Goal: Information Seeking & Learning: Learn about a topic

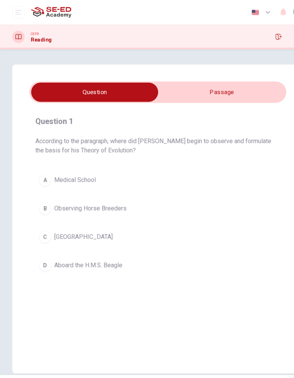
click at [21, 34] on div at bounding box center [16, 34] width 11 height 11
click at [17, 33] on icon at bounding box center [17, 34] width 6 height 5
click at [20, 11] on icon "open mobile menu" at bounding box center [17, 12] width 6 height 6
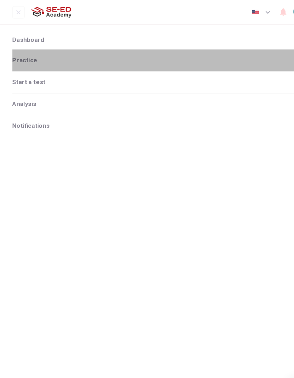
click at [60, 54] on span "Practice" at bounding box center [144, 56] width 266 height 6
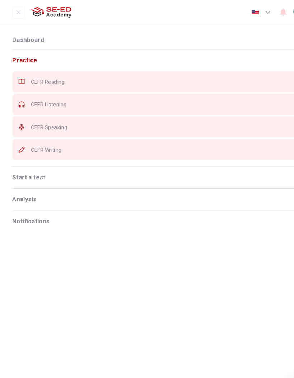
click at [73, 78] on span "CEFR Reading" at bounding box center [153, 76] width 248 height 6
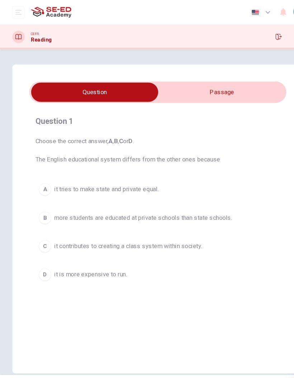
click at [217, 81] on input "checkbox" at bounding box center [88, 86] width 359 height 18
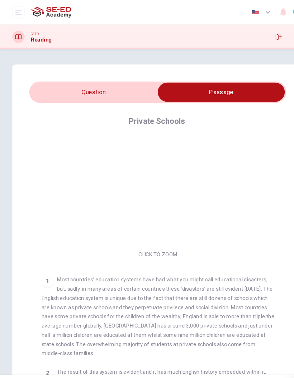
scroll to position [1, 0]
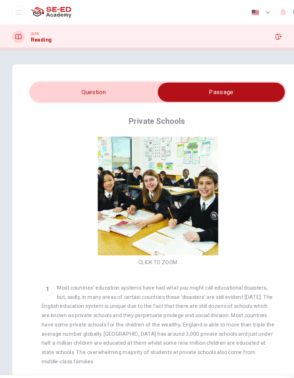
click at [164, 189] on button "Click to Zoom" at bounding box center [147, 187] width 62 height 17
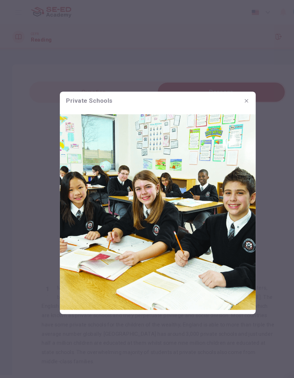
click at [254, 141] on div at bounding box center [147, 189] width 294 height 378
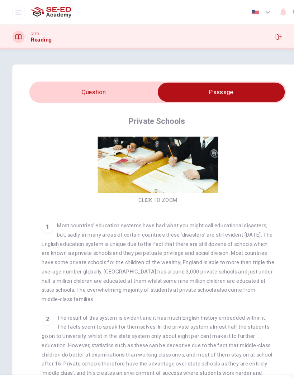
scroll to position [62, 0]
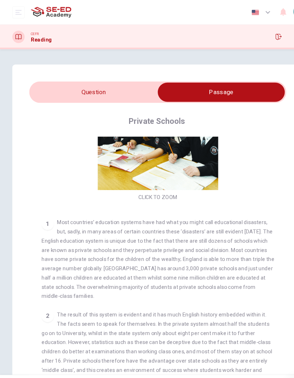
click at [134, 88] on input "checkbox" at bounding box center [206, 86] width 359 height 18
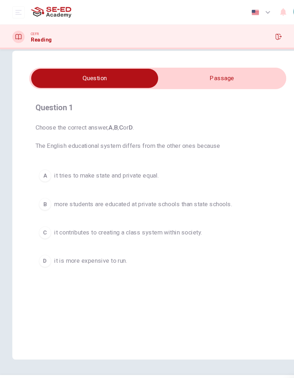
scroll to position [13, 0]
click at [239, 76] on input "checkbox" at bounding box center [88, 73] width 359 height 18
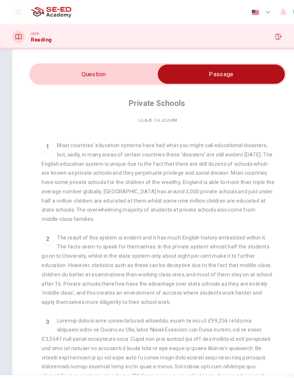
scroll to position [17, 0]
click at [216, 217] on div "2 The result of this system is evident and it has much English history embedded…" at bounding box center [147, 251] width 217 height 69
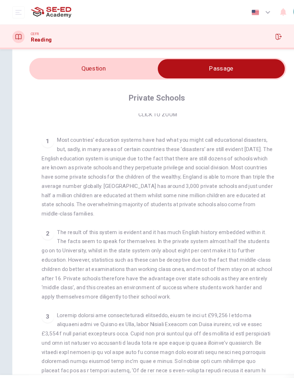
click at [217, 213] on span "The result of this system is evident and it has much English history embedded w…" at bounding box center [146, 246] width 215 height 66
click at [111, 67] on input "checkbox" at bounding box center [206, 64] width 359 height 18
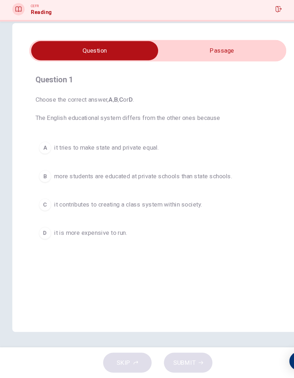
scroll to position [0, 0]
click at [196, 155] on button "A it tries to make state and private equal." at bounding box center [147, 164] width 228 height 18
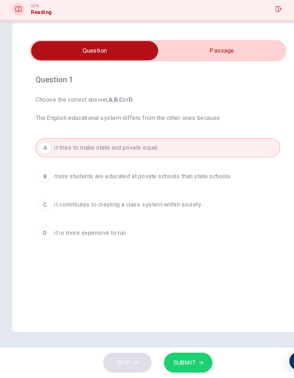
click at [180, 359] on span "SUBMIT" at bounding box center [171, 364] width 21 height 10
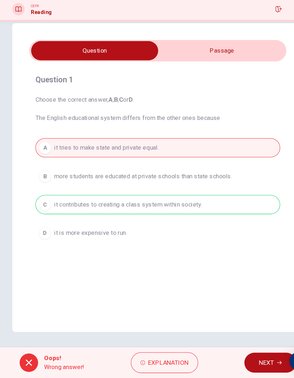
click at [244, 317] on div "Question 1 Choose the correct answer, A , B , C or D . The English educational …" at bounding box center [147, 198] width 294 height 304
click at [260, 355] on button "NEXT" at bounding box center [251, 364] width 48 height 19
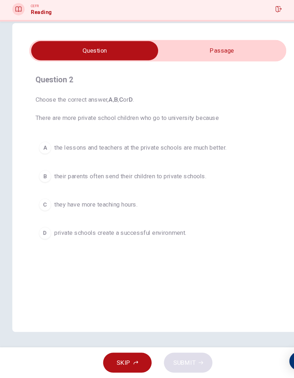
click at [254, 350] on div "SKIP SUBMIT" at bounding box center [147, 364] width 294 height 29
click at [245, 64] on input "checkbox" at bounding box center [88, 73] width 359 height 18
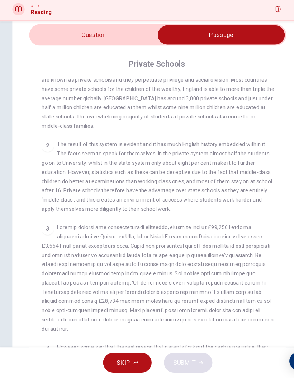
scroll to position [30, 0]
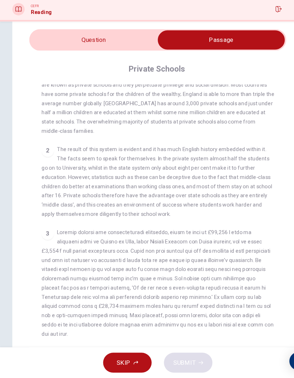
click at [54, 54] on input "checkbox" at bounding box center [206, 63] width 359 height 18
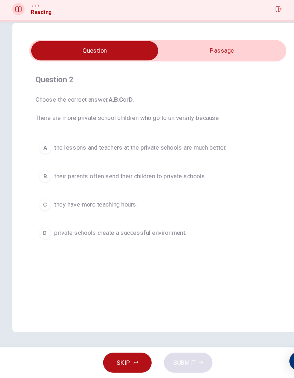
click at [45, 237] on div "D" at bounding box center [41, 242] width 11 height 11
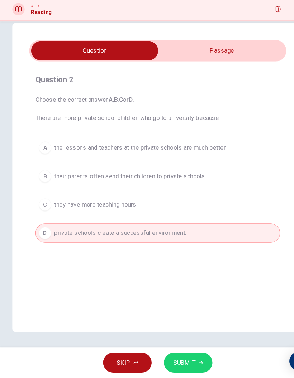
click at [177, 359] on span "SUBMIT" at bounding box center [171, 364] width 21 height 10
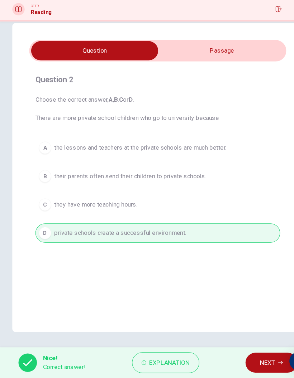
click at [240, 355] on button "NEXT" at bounding box center [253, 364] width 48 height 19
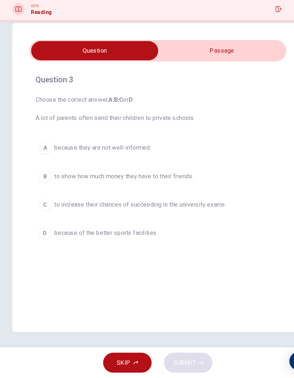
click at [42, 208] on button "C to increase their chances of succeeding in the university exams." at bounding box center [147, 217] width 228 height 18
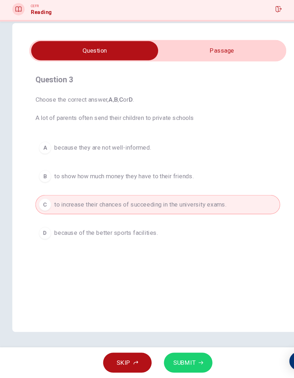
click at [187, 362] on icon "button" at bounding box center [187, 364] width 4 height 4
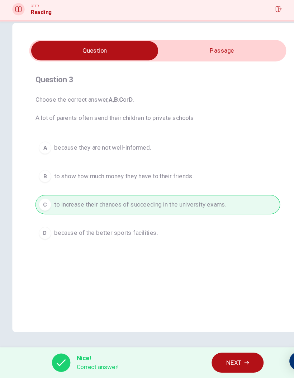
click at [229, 362] on icon "button" at bounding box center [229, 364] width 4 height 4
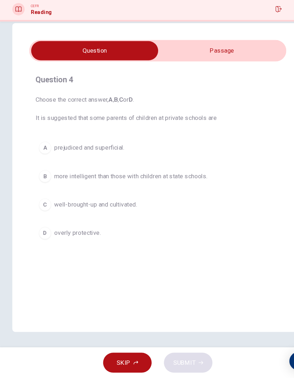
click at [235, 64] on input "checkbox" at bounding box center [88, 73] width 359 height 18
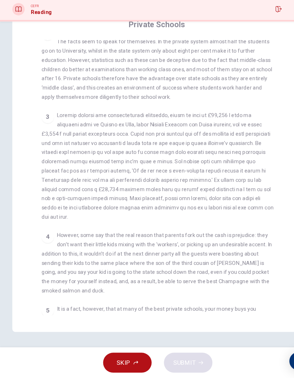
scroll to position [232, 0]
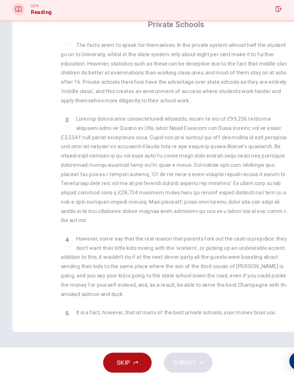
checkbox input "false"
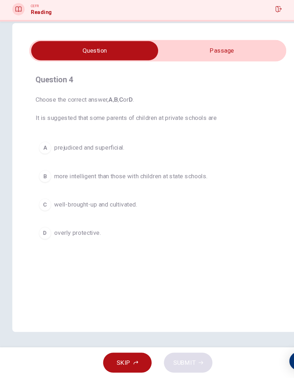
click at [178, 186] on span "more intelligent than those with children at state schools." at bounding box center [122, 190] width 143 height 9
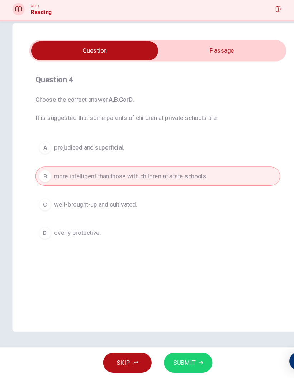
click at [186, 362] on icon "button" at bounding box center [187, 364] width 4 height 4
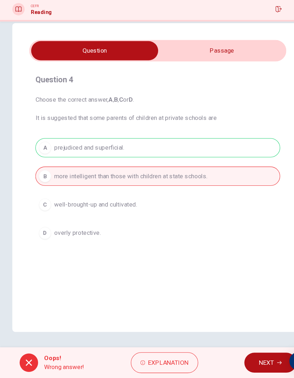
click at [241, 359] on span "NEXT" at bounding box center [248, 364] width 14 height 10
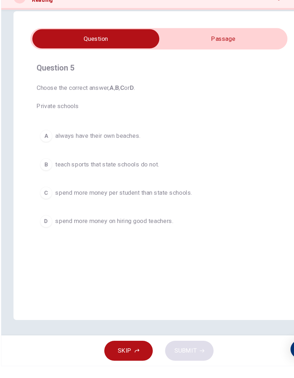
scroll to position [0, 0]
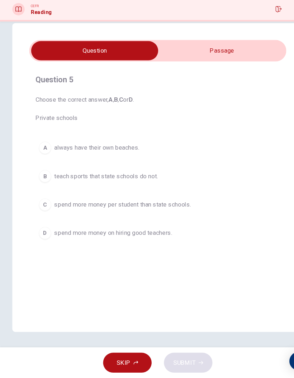
click at [188, 208] on button "C spend more money per student than state schools." at bounding box center [147, 217] width 228 height 18
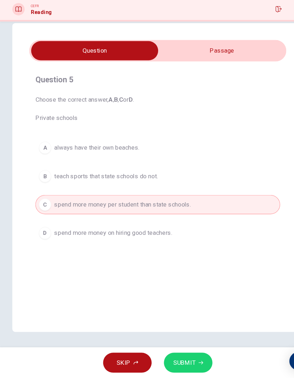
click at [188, 355] on button "SUBMIT" at bounding box center [175, 364] width 45 height 19
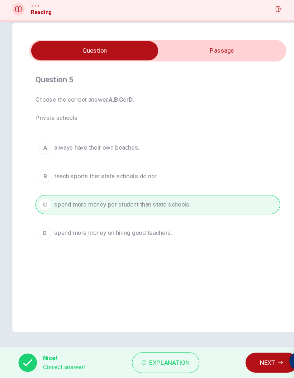
click at [241, 355] on button "NEXT" at bounding box center [253, 364] width 48 height 19
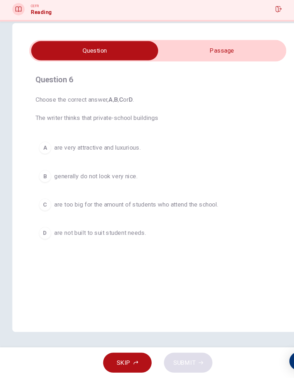
click at [245, 350] on div "SKIP SUBMIT" at bounding box center [147, 364] width 294 height 29
click at [212, 155] on button "A are very attractive and luxurious." at bounding box center [147, 164] width 228 height 18
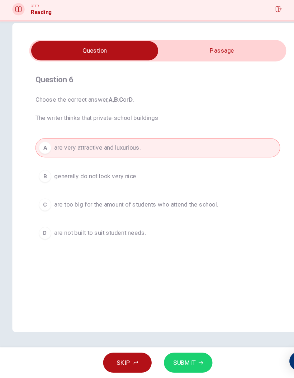
click at [192, 355] on button "SUBMIT" at bounding box center [175, 364] width 45 height 19
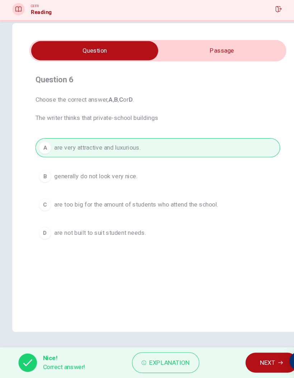
click at [242, 359] on span "NEXT" at bounding box center [249, 364] width 14 height 10
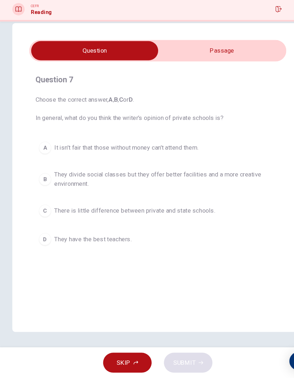
click at [63, 184] on span "They divide social classes but they offer better facilities and a more creative…" at bounding box center [154, 192] width 207 height 17
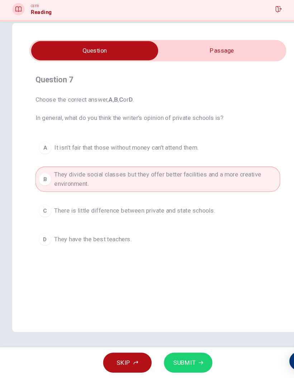
click at [163, 359] on span "SUBMIT" at bounding box center [171, 364] width 21 height 10
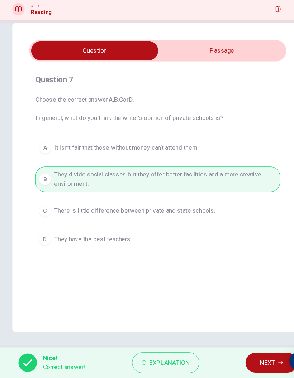
click at [237, 355] on button "NEXT" at bounding box center [253, 364] width 48 height 19
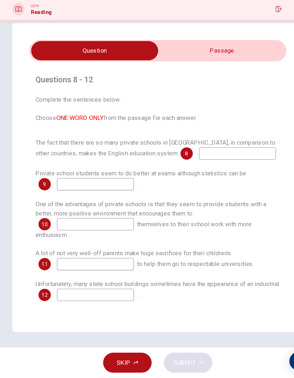
click at [179, 64] on input "checkbox" at bounding box center [88, 73] width 359 height 18
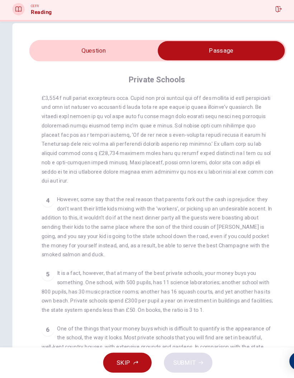
scroll to position [320, 0]
click at [72, 64] on input "checkbox" at bounding box center [206, 73] width 359 height 18
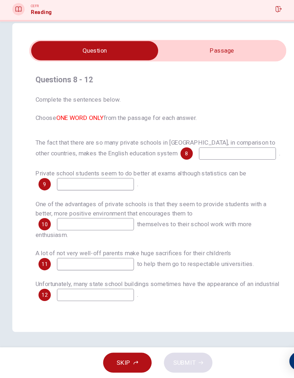
click at [185, 163] on input at bounding box center [221, 168] width 72 height 11
click at [6, 114] on div "Questions 8 - 12 Complete the sentences below. Choose ONE WORD ONLY from the pa…" at bounding box center [147, 191] width 294 height 288
click at [240, 64] on input "checkbox" at bounding box center [88, 73] width 359 height 18
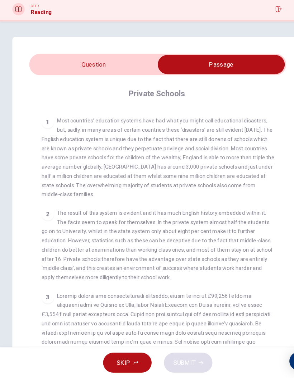
scroll to position [131, 0]
click at [52, 77] on input "checkbox" at bounding box center [206, 86] width 359 height 18
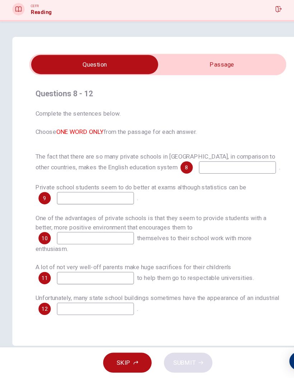
click at [250, 77] on input "checkbox" at bounding box center [88, 86] width 359 height 18
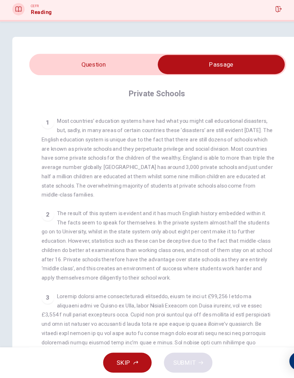
click at [48, 77] on input "checkbox" at bounding box center [206, 86] width 359 height 18
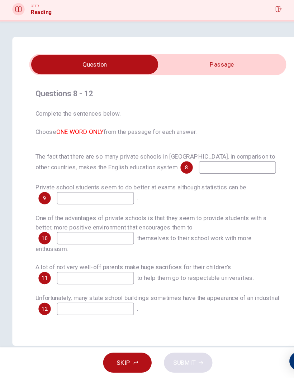
click at [249, 77] on input "checkbox" at bounding box center [88, 86] width 359 height 18
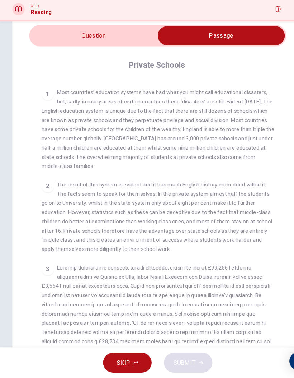
scroll to position [28, 0]
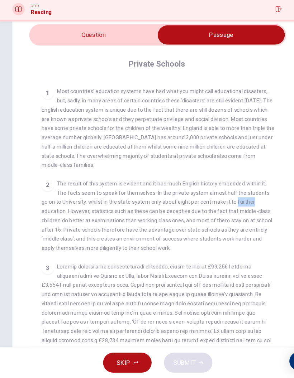
click at [127, 49] on input "checkbox" at bounding box center [206, 58] width 359 height 18
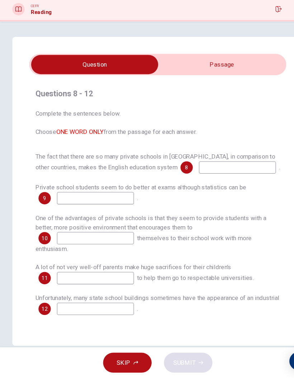
scroll to position [0, 0]
click at [196, 176] on input at bounding box center [221, 181] width 72 height 11
click at [197, 196] on div "Private school students seem to do better at exams although statistics can be 9…" at bounding box center [147, 206] width 228 height 20
click at [198, 176] on input at bounding box center [221, 181] width 72 height 11
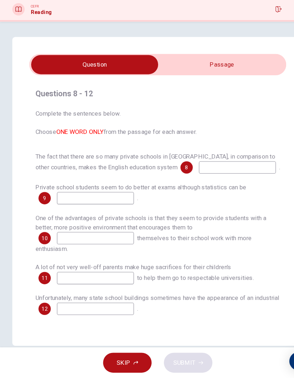
click at [238, 77] on input "checkbox" at bounding box center [88, 86] width 359 height 18
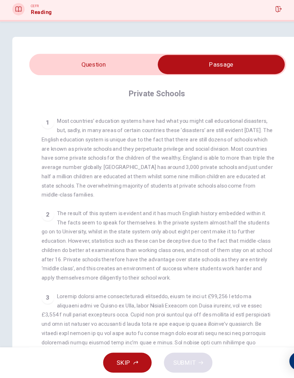
click at [69, 77] on input "checkbox" at bounding box center [206, 86] width 359 height 18
checkbox input "false"
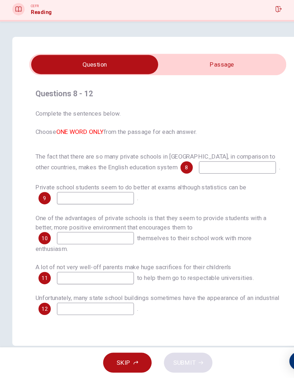
click at [192, 176] on input at bounding box center [221, 181] width 72 height 11
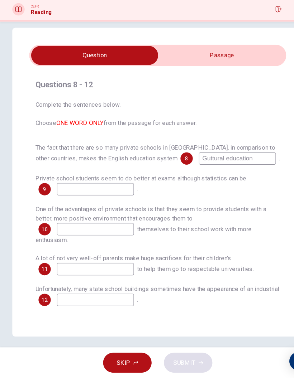
type input "Guttural education"
click at [66, 196] on input at bounding box center [89, 201] width 72 height 11
click at [236, 68] on input "checkbox" at bounding box center [88, 77] width 359 height 18
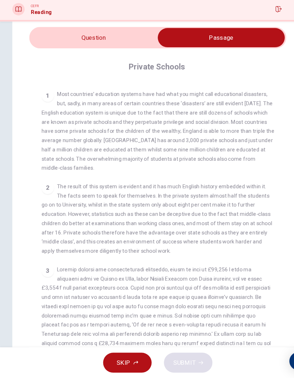
scroll to position [25, 0]
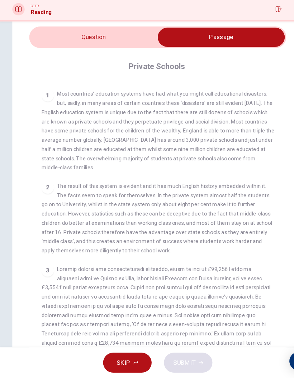
click at [65, 52] on input "checkbox" at bounding box center [206, 61] width 359 height 18
checkbox input "false"
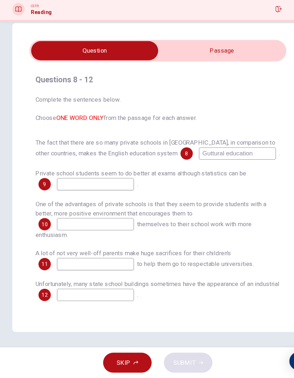
scroll to position [13, 0]
click at [185, 163] on input "Guttural education" at bounding box center [221, 168] width 72 height 11
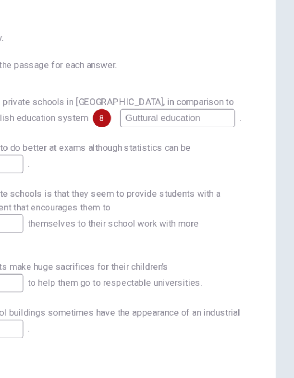
click at [185, 163] on input "Guttural education" at bounding box center [221, 168] width 72 height 11
type input "G"
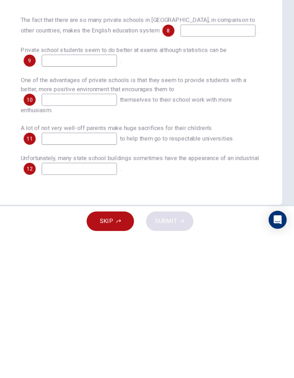
scroll to position [0, 0]
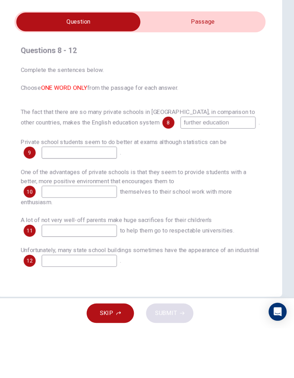
type input "further education"
click at [63, 205] on input at bounding box center [89, 210] width 72 height 11
click at [209, 77] on input "checkbox" at bounding box center [88, 86] width 359 height 18
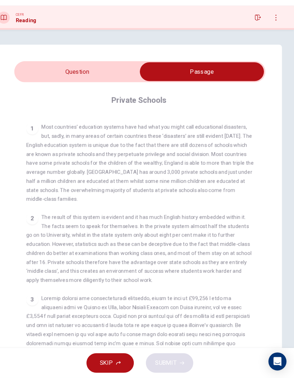
click at [45, 77] on input "checkbox" at bounding box center [206, 86] width 359 height 18
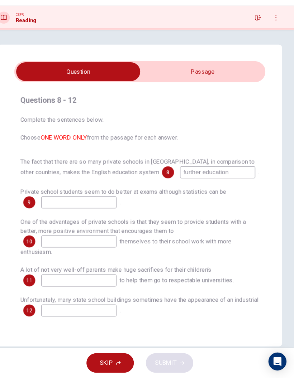
click at [226, 77] on input "checkbox" at bounding box center [88, 86] width 359 height 18
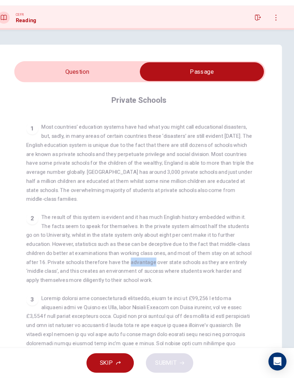
click at [85, 222] on span "The result of this system is evident and it has much English history embedded w…" at bounding box center [146, 255] width 215 height 66
click at [46, 77] on input "checkbox" at bounding box center [206, 86] width 359 height 18
checkbox input "false"
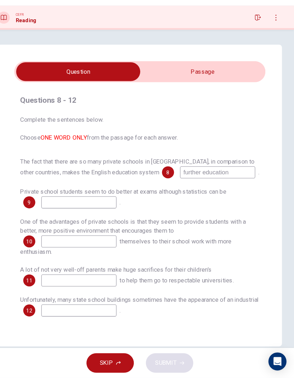
click at [63, 205] on input at bounding box center [89, 210] width 72 height 11
type input "T"
type input "the advantage"
click at [167, 77] on input "checkbox" at bounding box center [88, 86] width 359 height 18
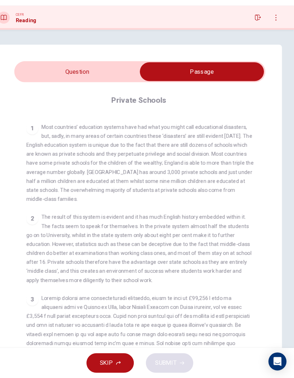
click at [59, 77] on input "checkbox" at bounding box center [206, 86] width 359 height 18
checkbox input "false"
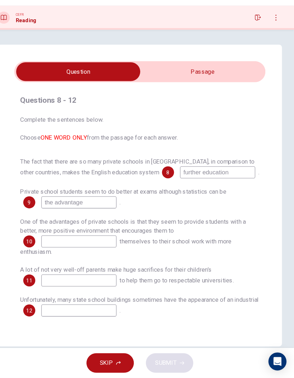
click at [90, 205] on input "the advantage" at bounding box center [89, 210] width 72 height 11
type input "the advantage over stat school"
click at [132, 225] on div "One of the advantages of private schools is that they seem to provide students …" at bounding box center [147, 243] width 228 height 37
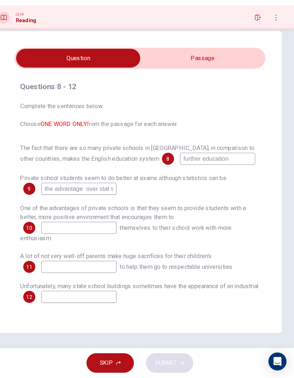
scroll to position [13, 0]
click at [59, 229] on input at bounding box center [89, 234] width 72 height 11
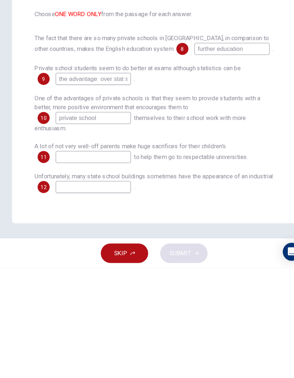
type input "private school"
click at [224, 213] on div "Questions 8 - 12 Complete the sentences below. Choose ONE WORD ONLY from the pa…" at bounding box center [147, 198] width 294 height 304
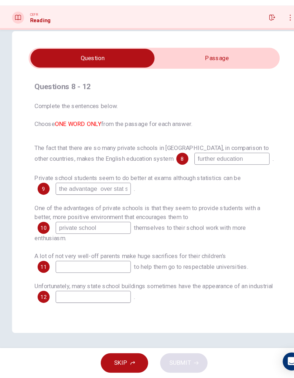
click at [230, 64] on input "checkbox" at bounding box center [88, 73] width 359 height 18
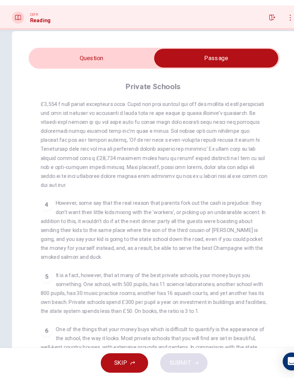
scroll to position [320, 0]
click at [130, 64] on input "checkbox" at bounding box center [206, 73] width 359 height 18
checkbox input "false"
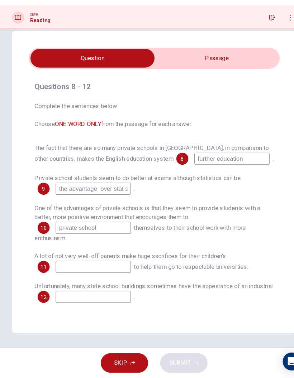
click at [121, 266] on input at bounding box center [89, 271] width 72 height 11
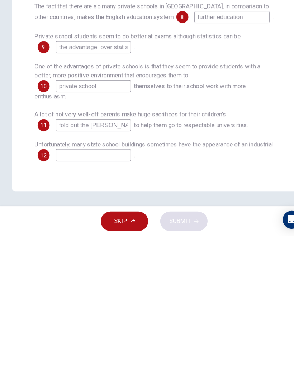
type input "fold out the chase"
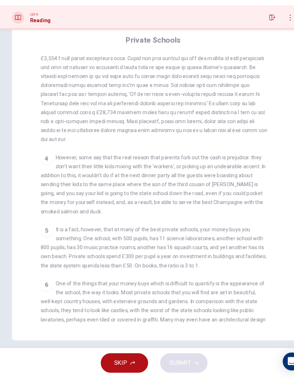
scroll to position [58, 0]
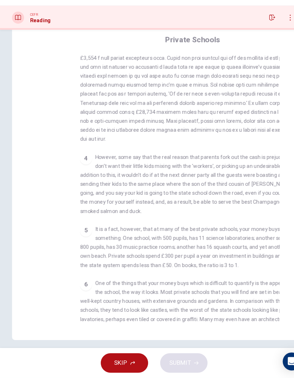
checkbox input "false"
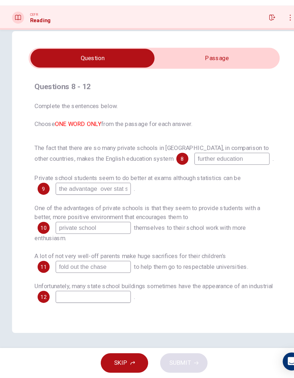
click at [112, 266] on input "fold out the chase" at bounding box center [89, 271] width 72 height 11
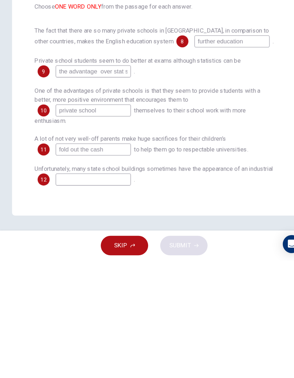
type input "fold out the cash"
click at [125, 295] on input at bounding box center [89, 300] width 72 height 11
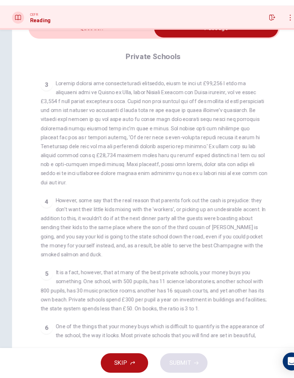
scroll to position [294, 0]
click at [118, 35] on input "checkbox" at bounding box center [206, 44] width 359 height 18
checkbox input "false"
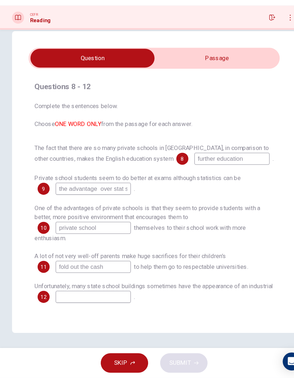
scroll to position [13, 0]
click at [125, 295] on input at bounding box center [89, 300] width 72 height 11
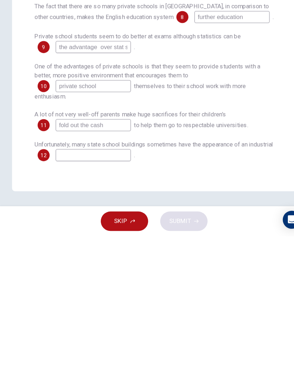
type input "T"
type input "they tend to look like castle"
click at [184, 355] on button "SUBMIT" at bounding box center [175, 364] width 45 height 19
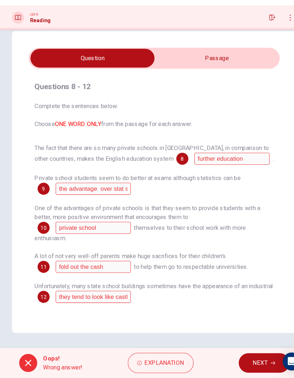
click at [130, 354] on button "Explanation" at bounding box center [153, 363] width 63 height 19
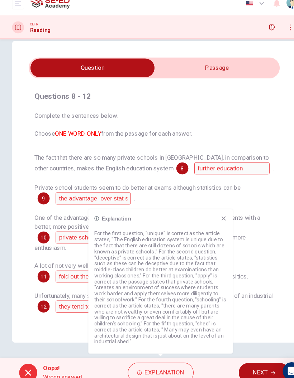
click at [95, 289] on p "For the first question, "unique" is correct as the article states, "The English…" at bounding box center [153, 282] width 126 height 109
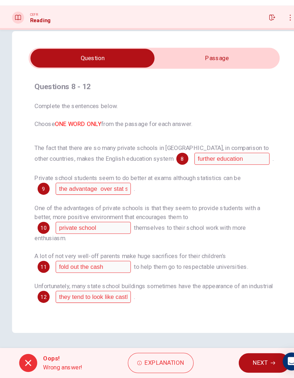
click at [240, 355] on button "NEXT" at bounding box center [251, 364] width 48 height 19
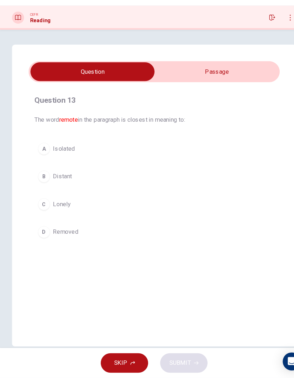
click at [238, 77] on input "checkbox" at bounding box center [88, 86] width 359 height 18
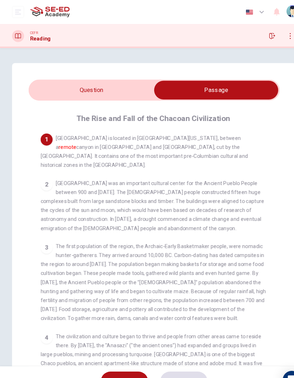
click at [126, 91] on input "checkbox" at bounding box center [206, 86] width 359 height 18
checkbox input "false"
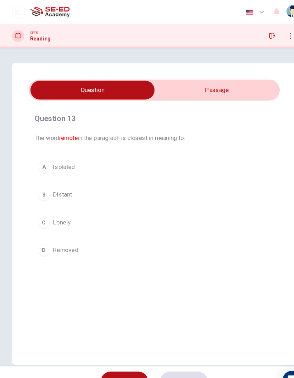
click at [26, 38] on div "CEFR Reading" at bounding box center [29, 34] width 37 height 11
click at [258, 38] on button "button" at bounding box center [259, 34] width 11 height 11
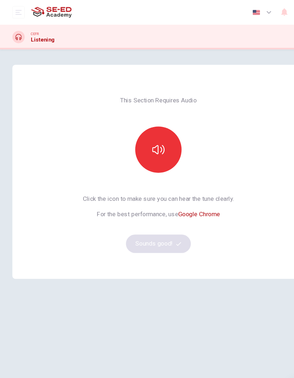
click at [158, 146] on button "button" at bounding box center [146, 138] width 43 height 43
click at [137, 224] on button "Sounds good!" at bounding box center [147, 226] width 60 height 17
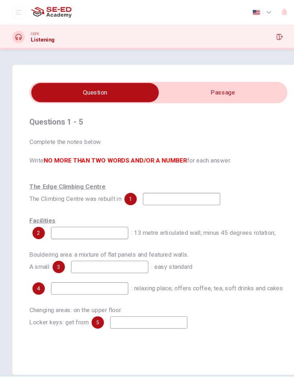
scroll to position [4, 0]
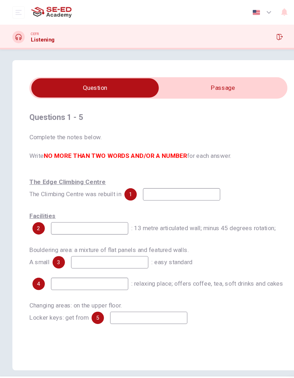
click at [236, 86] on input "checkbox" at bounding box center [88, 82] width 359 height 18
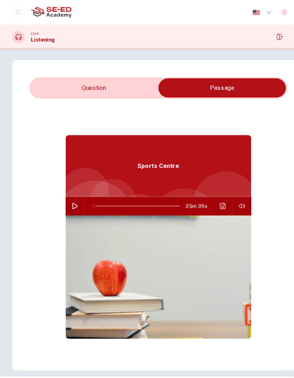
click at [67, 82] on input "checkbox" at bounding box center [206, 82] width 359 height 18
checkbox input "false"
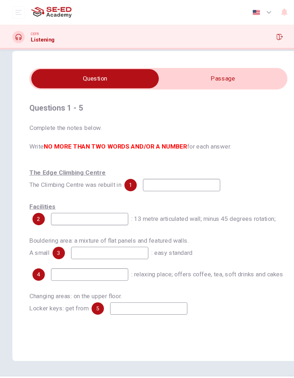
scroll to position [13, 0]
